Goal: Information Seeking & Learning: Learn about a topic

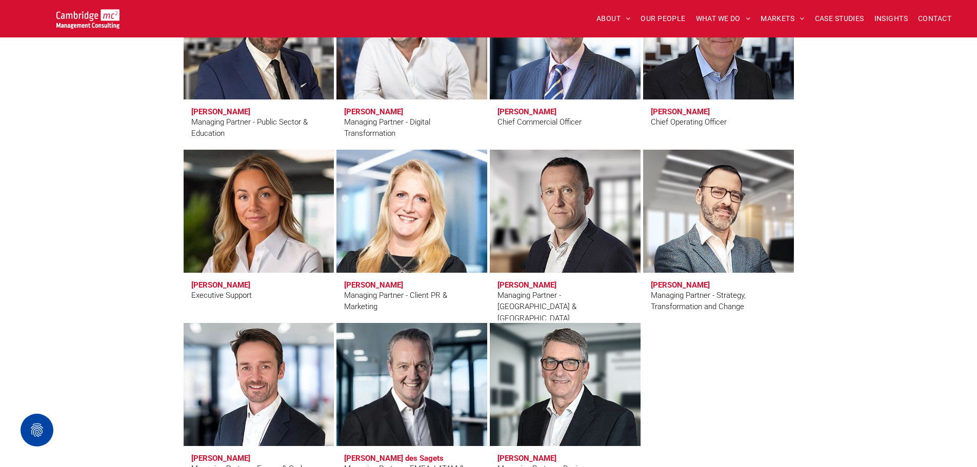
scroll to position [821, 0]
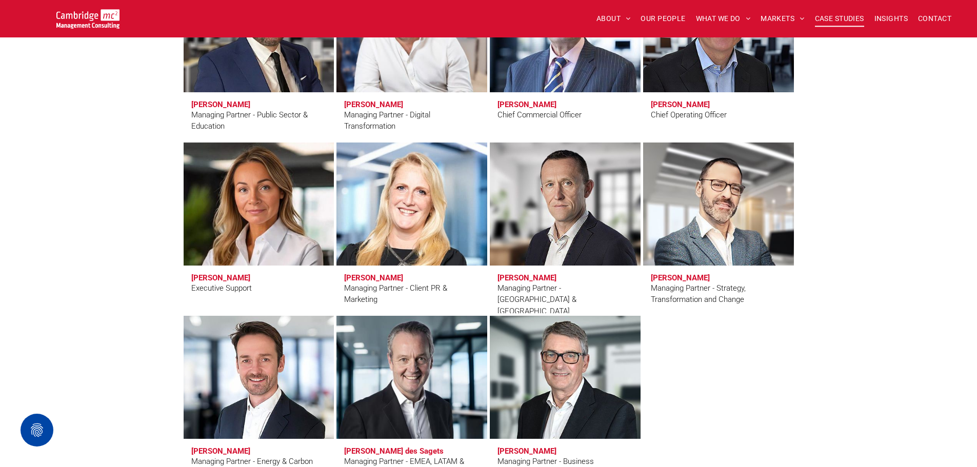
click at [846, 14] on span "CASE STUDIES" at bounding box center [839, 19] width 49 height 16
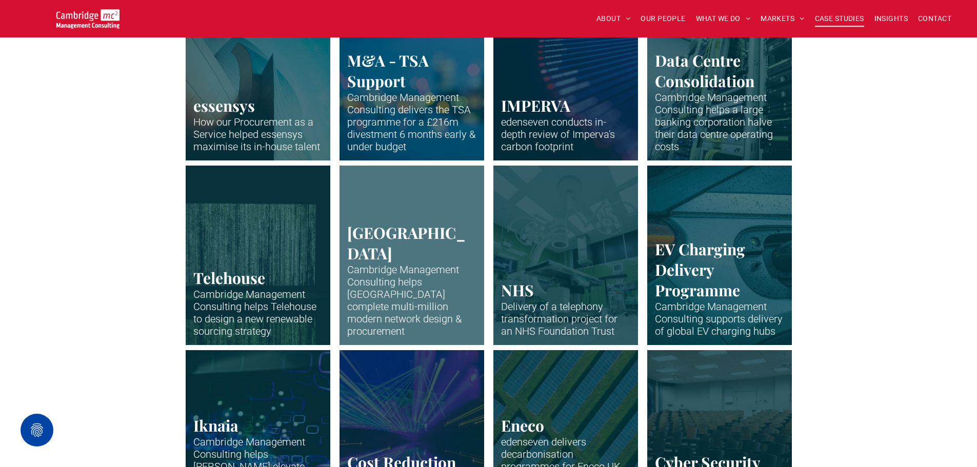
scroll to position [821, 0]
